Goal: Check status

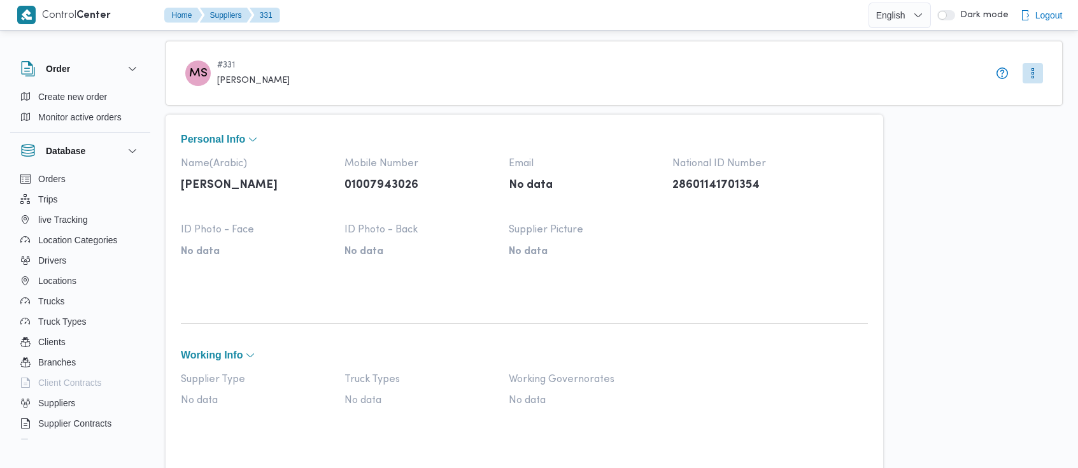
select select "8"
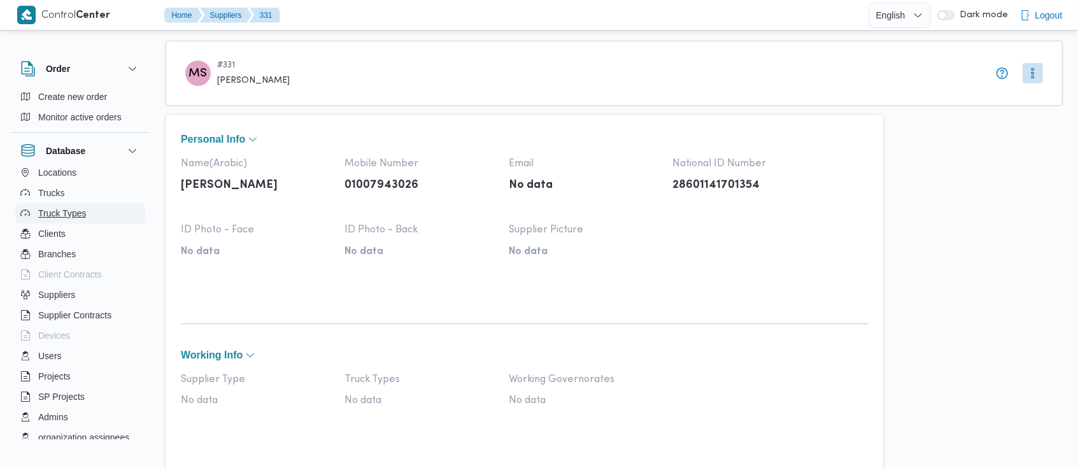
scroll to position [137, 0]
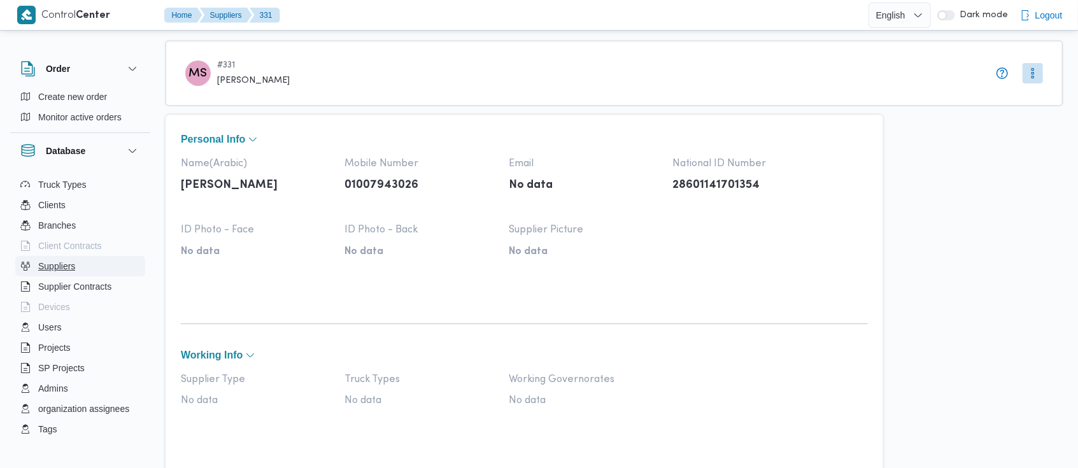
click at [61, 267] on span "Suppliers" at bounding box center [56, 265] width 37 height 15
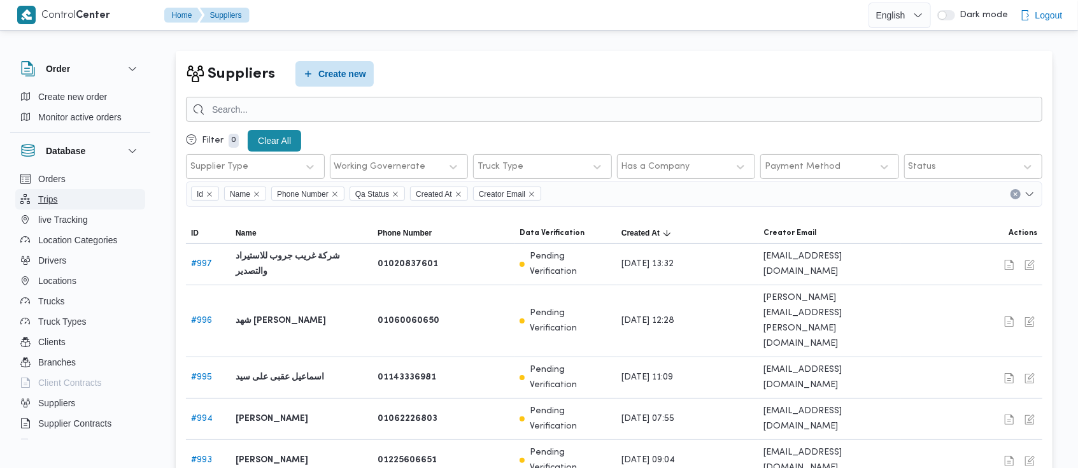
click at [50, 203] on span "Trips" at bounding box center [48, 199] width 20 height 15
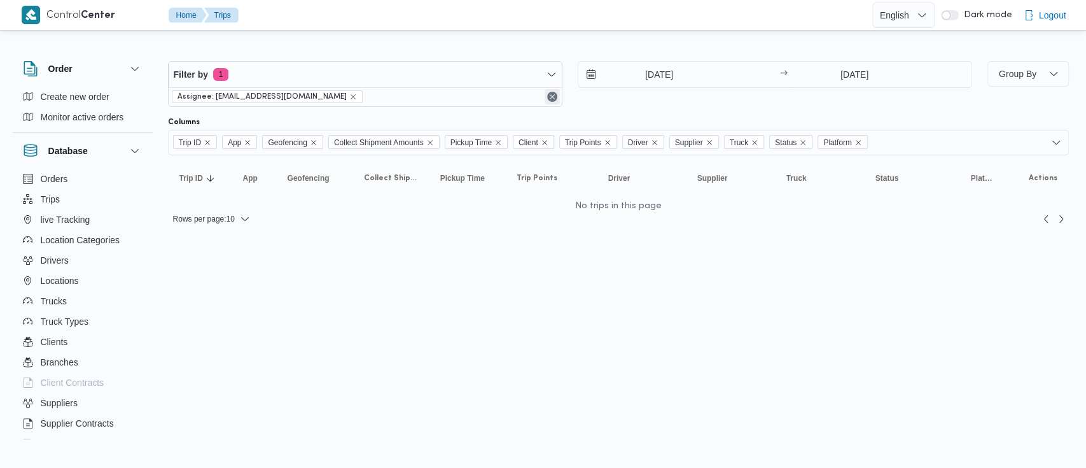
click at [552, 95] on button "Remove" at bounding box center [552, 96] width 15 height 15
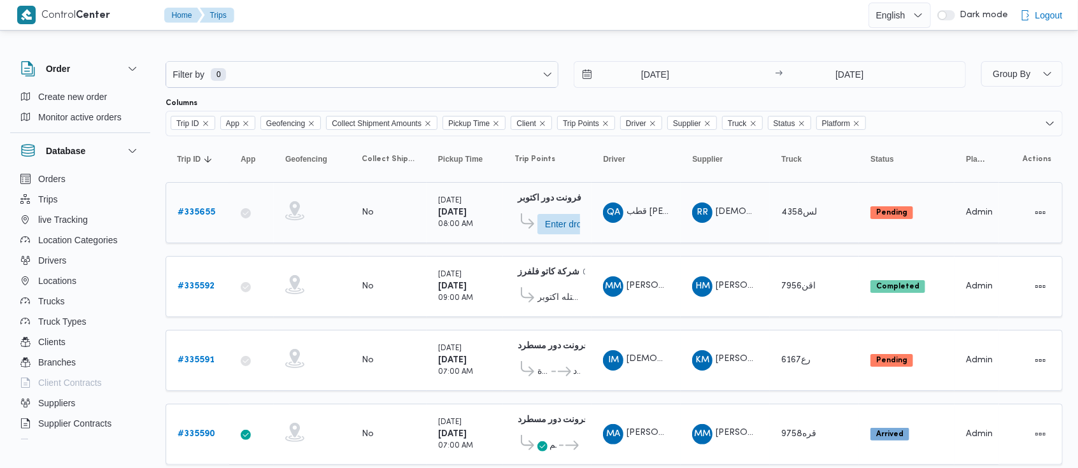
click at [204, 211] on b "# 335655" at bounding box center [197, 212] width 38 height 8
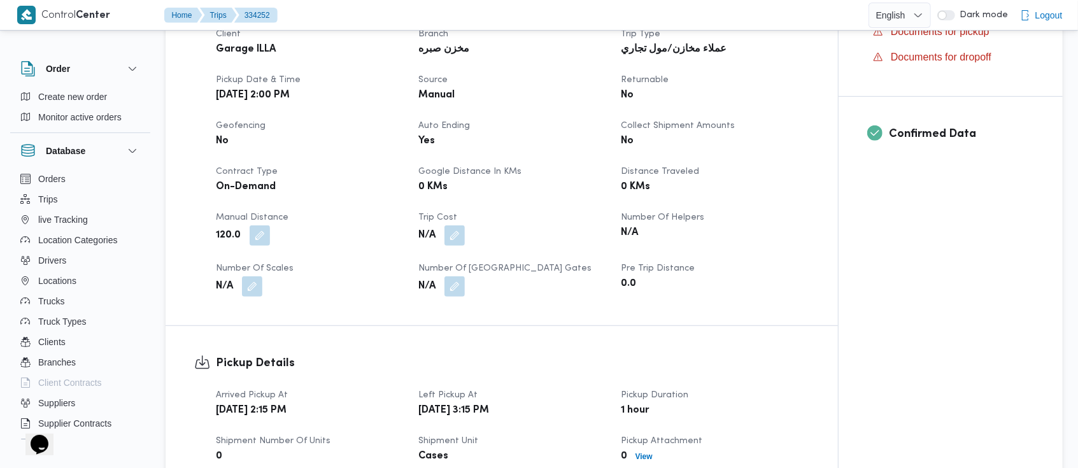
scroll to position [442, 0]
